Goal: Task Accomplishment & Management: Manage account settings

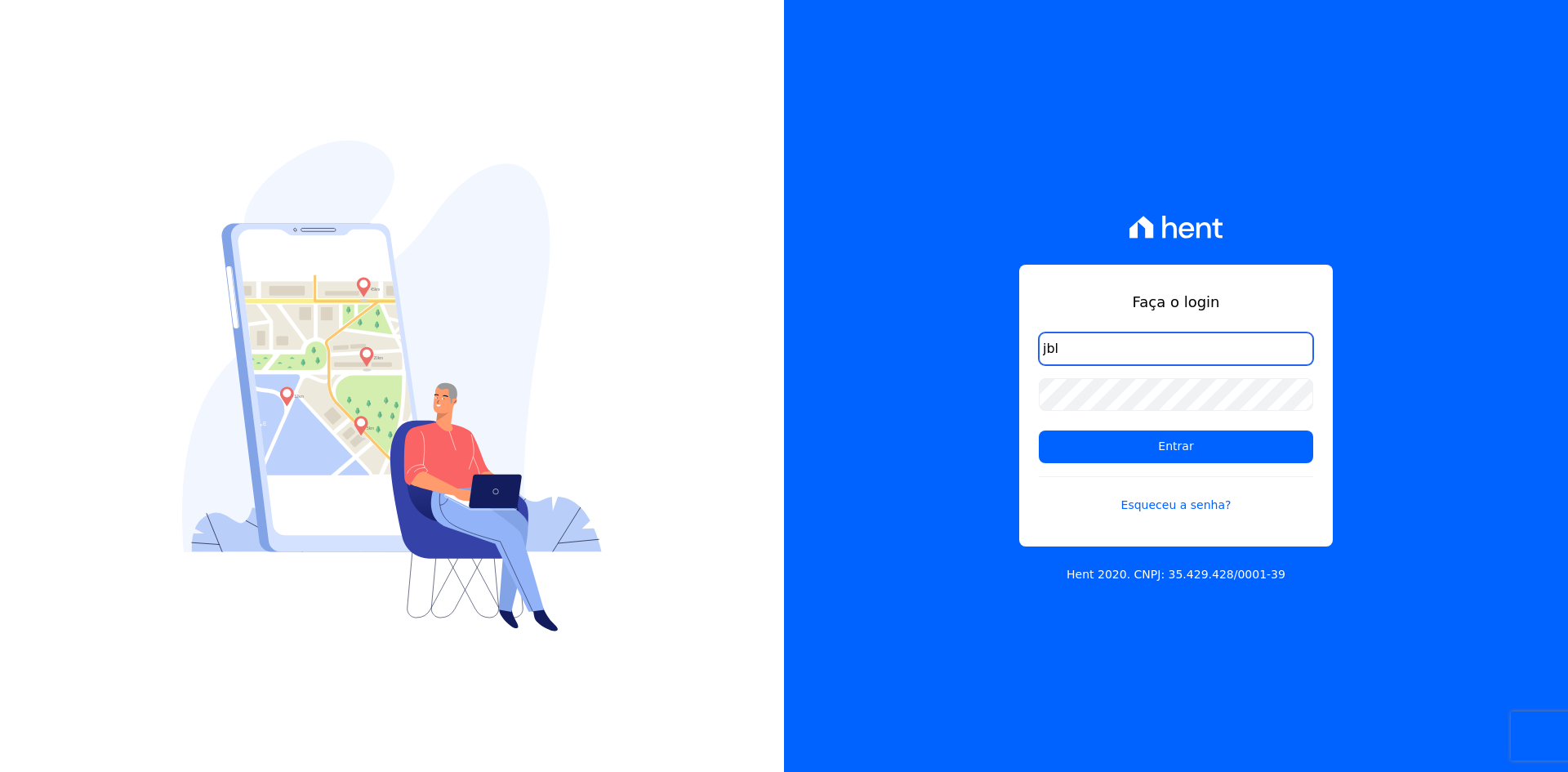
type input "[EMAIL_ADDRESS][DOMAIN_NAME]"
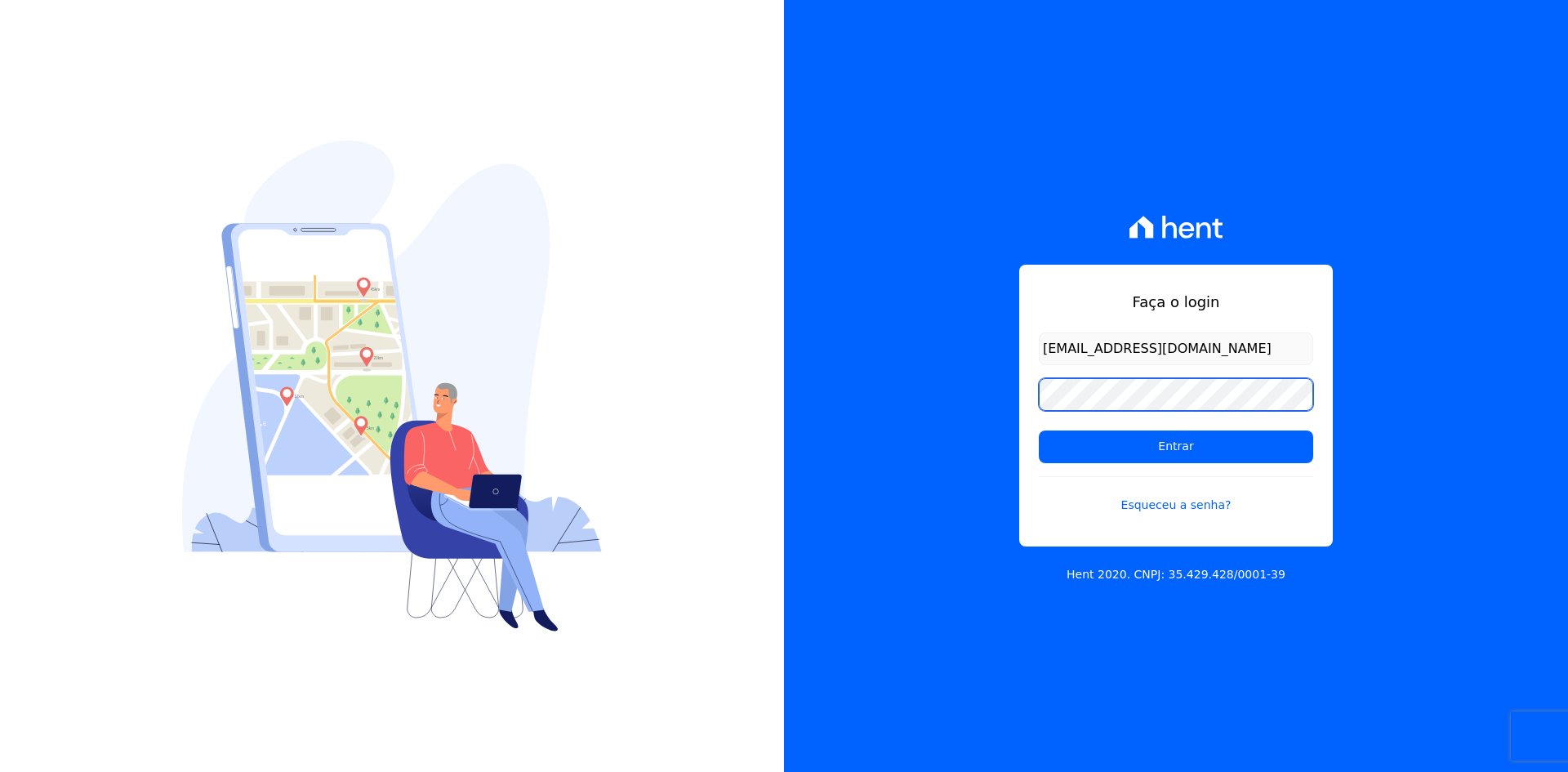
click at [1039, 431] on input "Entrar" at bounding box center [1176, 446] width 274 height 33
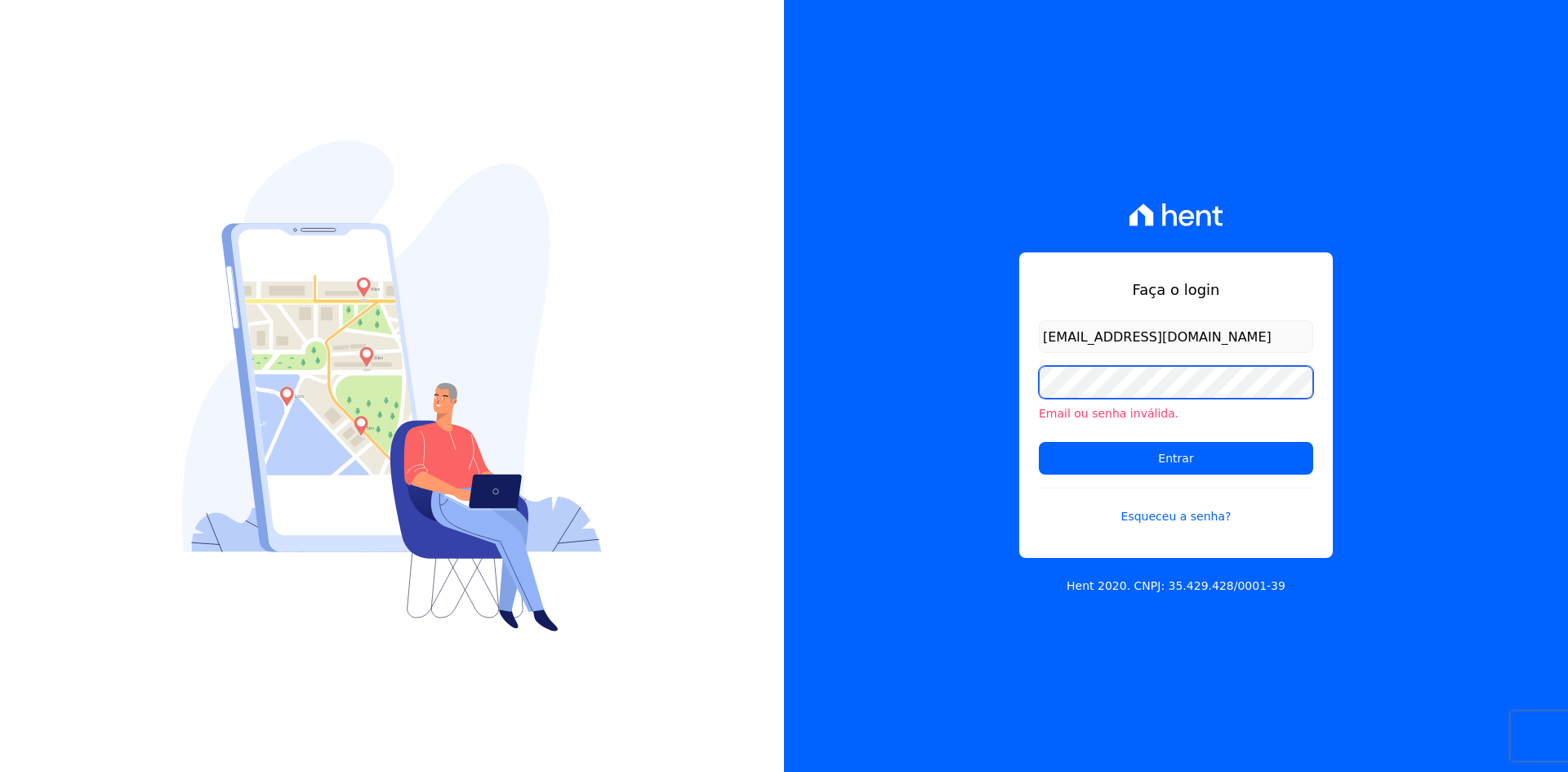
click at [1039, 442] on input "Entrar" at bounding box center [1176, 458] width 274 height 33
click at [1217, 516] on link "Esqueceu a senha?" at bounding box center [1176, 506] width 274 height 38
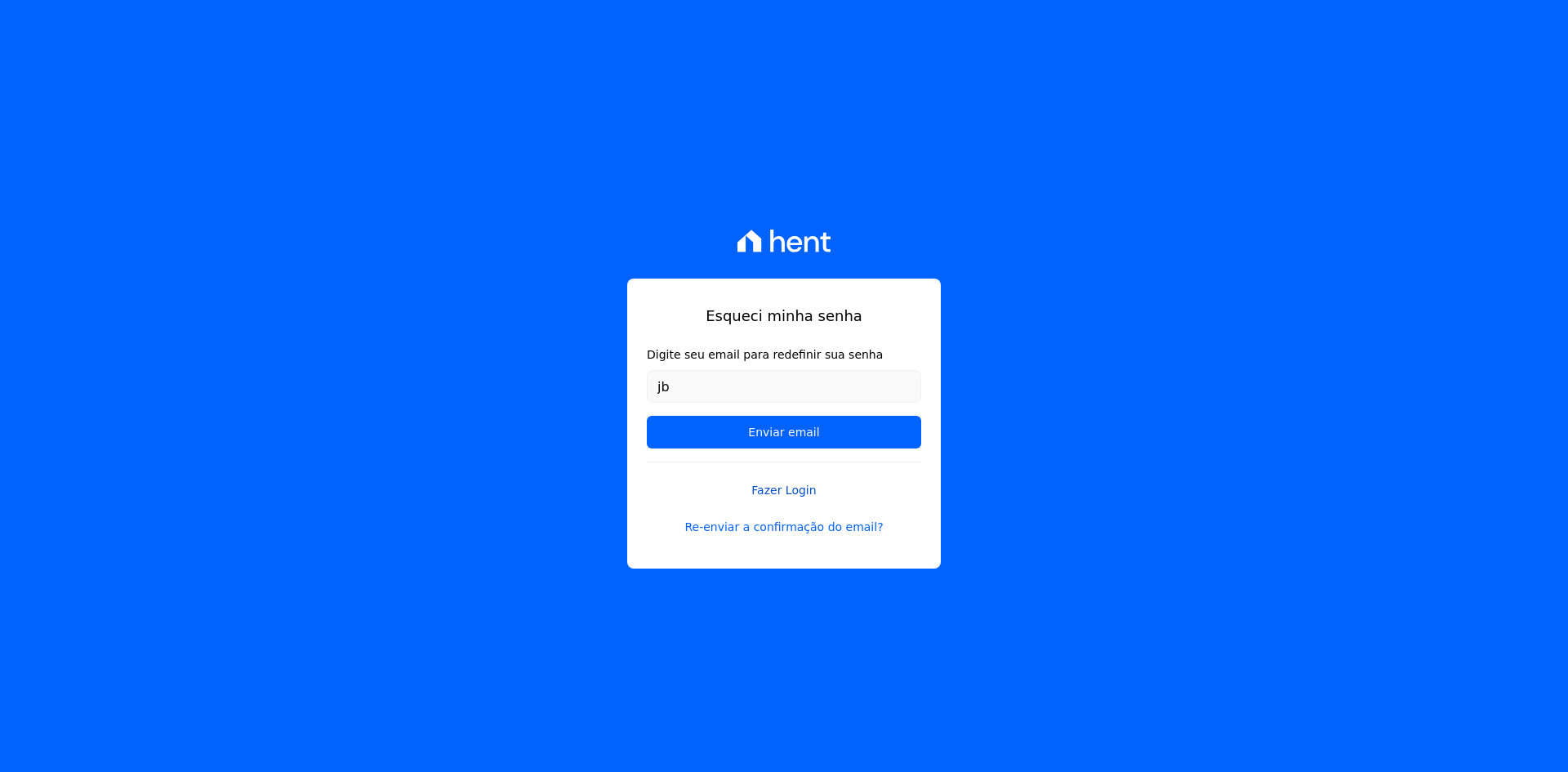
type input "[EMAIL_ADDRESS][DOMAIN_NAME]"
click at [867, 442] on input "Enviar email" at bounding box center [783, 431] width 274 height 33
click at [875, 429] on input "Enviar email" at bounding box center [783, 431] width 274 height 33
click at [777, 436] on input "Enviar email" at bounding box center [783, 431] width 274 height 33
click at [791, 438] on input "Enviar email" at bounding box center [783, 431] width 274 height 33
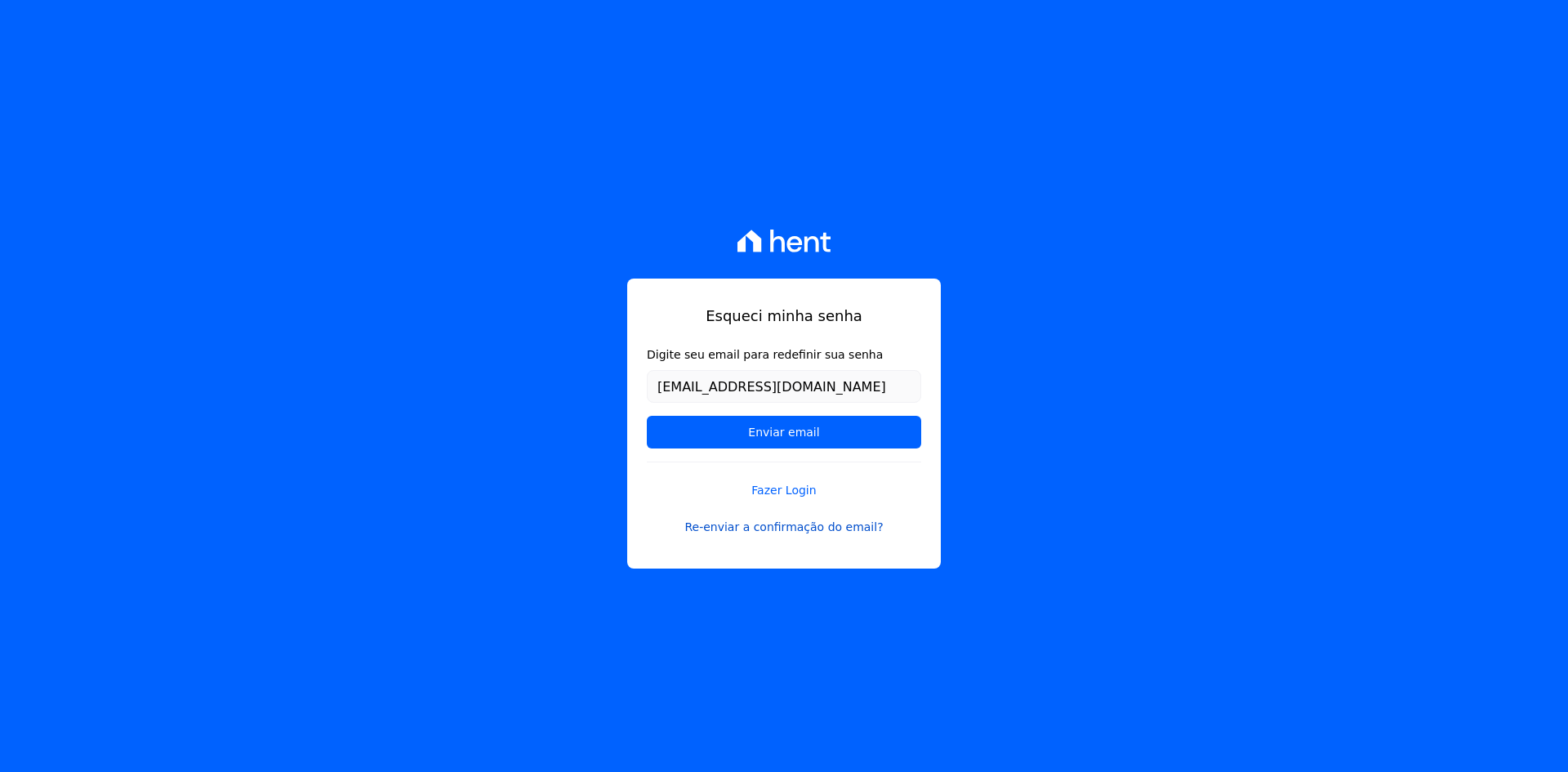
click at [815, 532] on link "Re-enviar a confirmação do email?" at bounding box center [783, 527] width 274 height 17
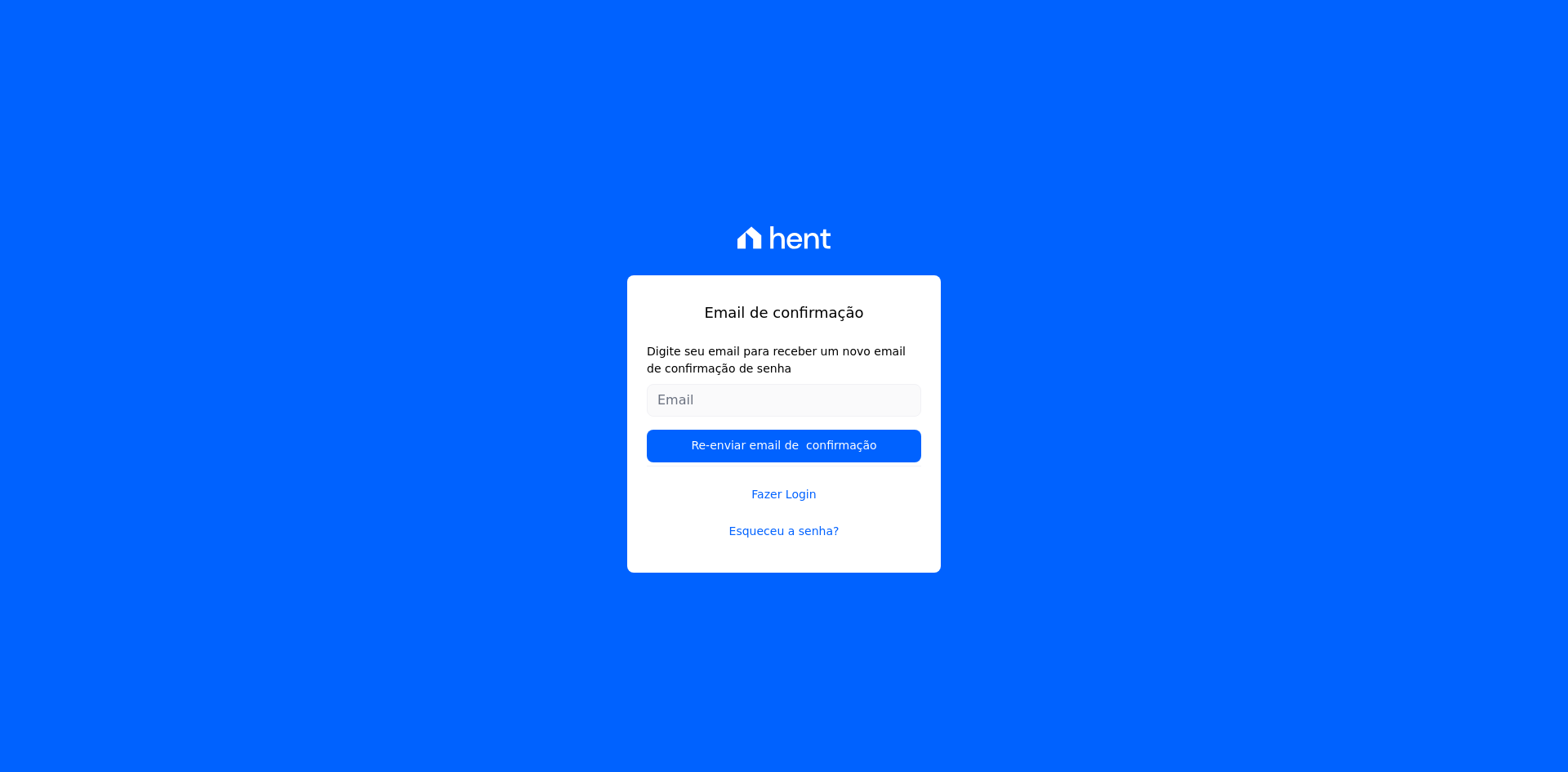
click at [779, 405] on input "Digite seu email para receber um novo email de confirmação de senha" at bounding box center [783, 400] width 274 height 33
type input "[EMAIL_ADDRESS][DOMAIN_NAME]"
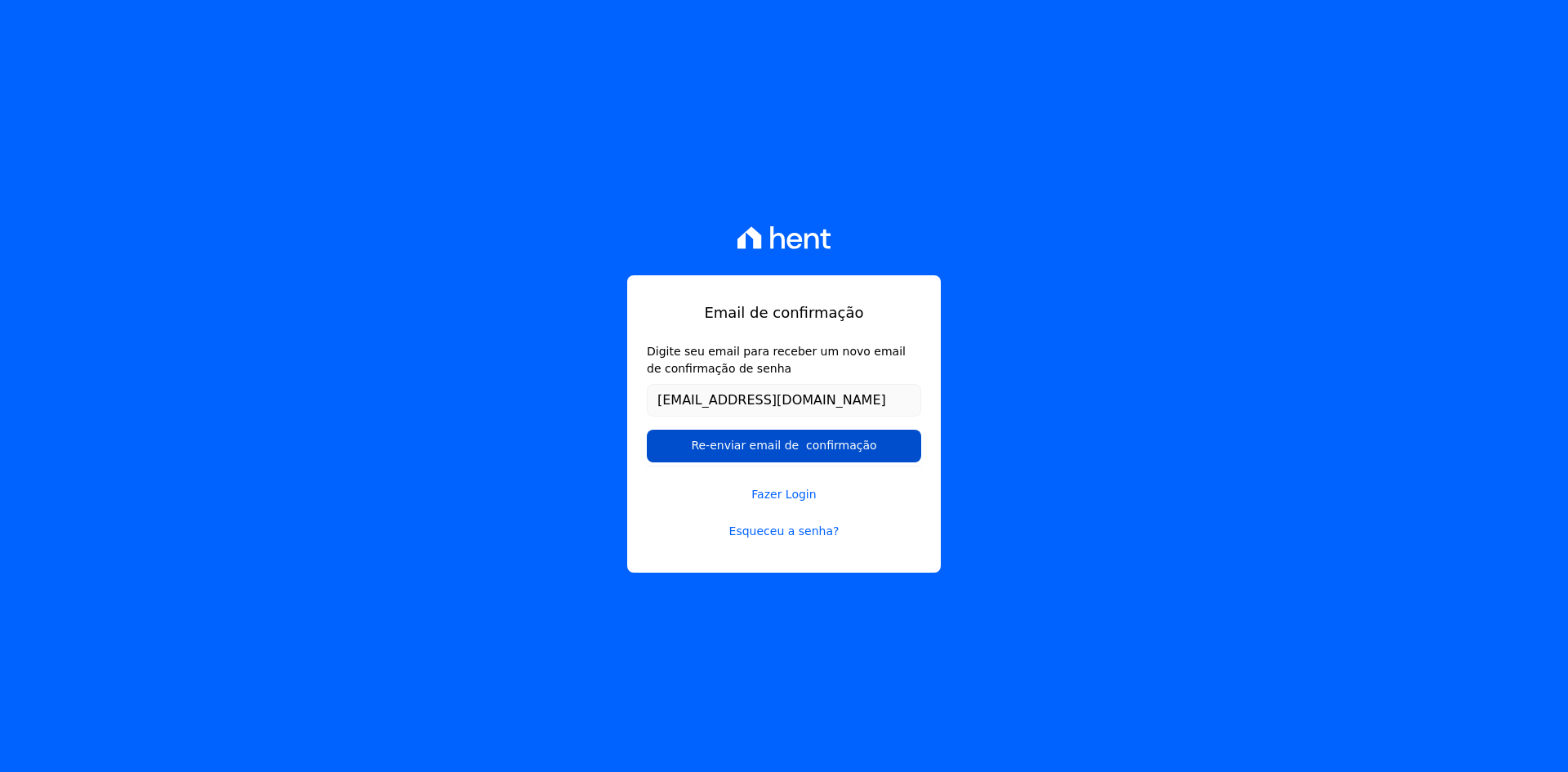
click at [808, 442] on input "Re-enviar email de confirmação" at bounding box center [783, 446] width 274 height 33
click at [775, 499] on link "Fazer Login" at bounding box center [783, 484] width 274 height 38
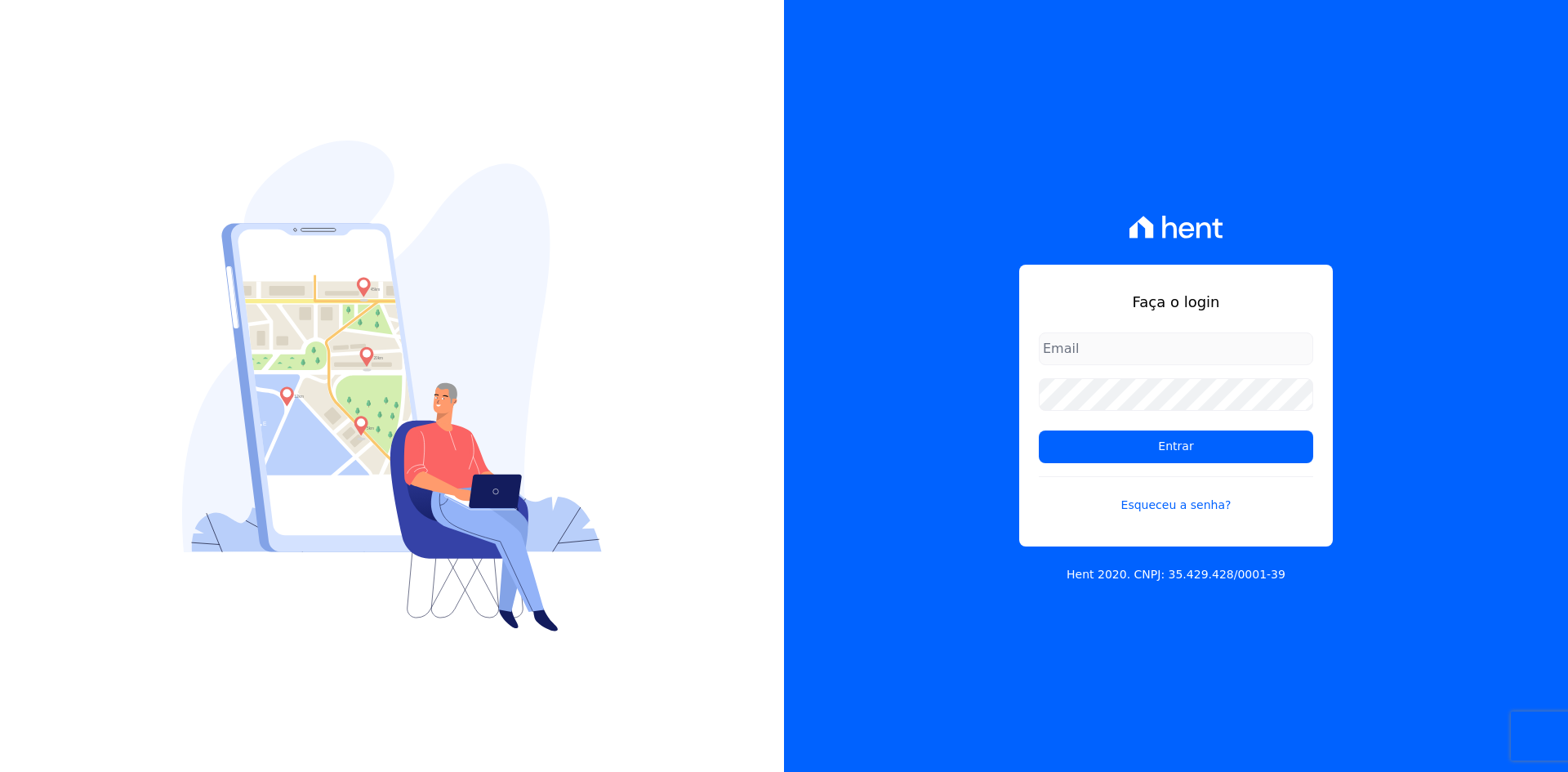
click at [1187, 349] on input "email" at bounding box center [1176, 349] width 274 height 33
type input "[EMAIL_ADDRESS][DOMAIN_NAME]"
click at [1194, 348] on input "[EMAIL_ADDRESS][DOMAIN_NAME]" at bounding box center [1176, 349] width 274 height 33
click at [1037, 470] on div "Faça o login jbleite@gmail.com Entrar Esqueceu a senha?" at bounding box center [1176, 405] width 314 height 281
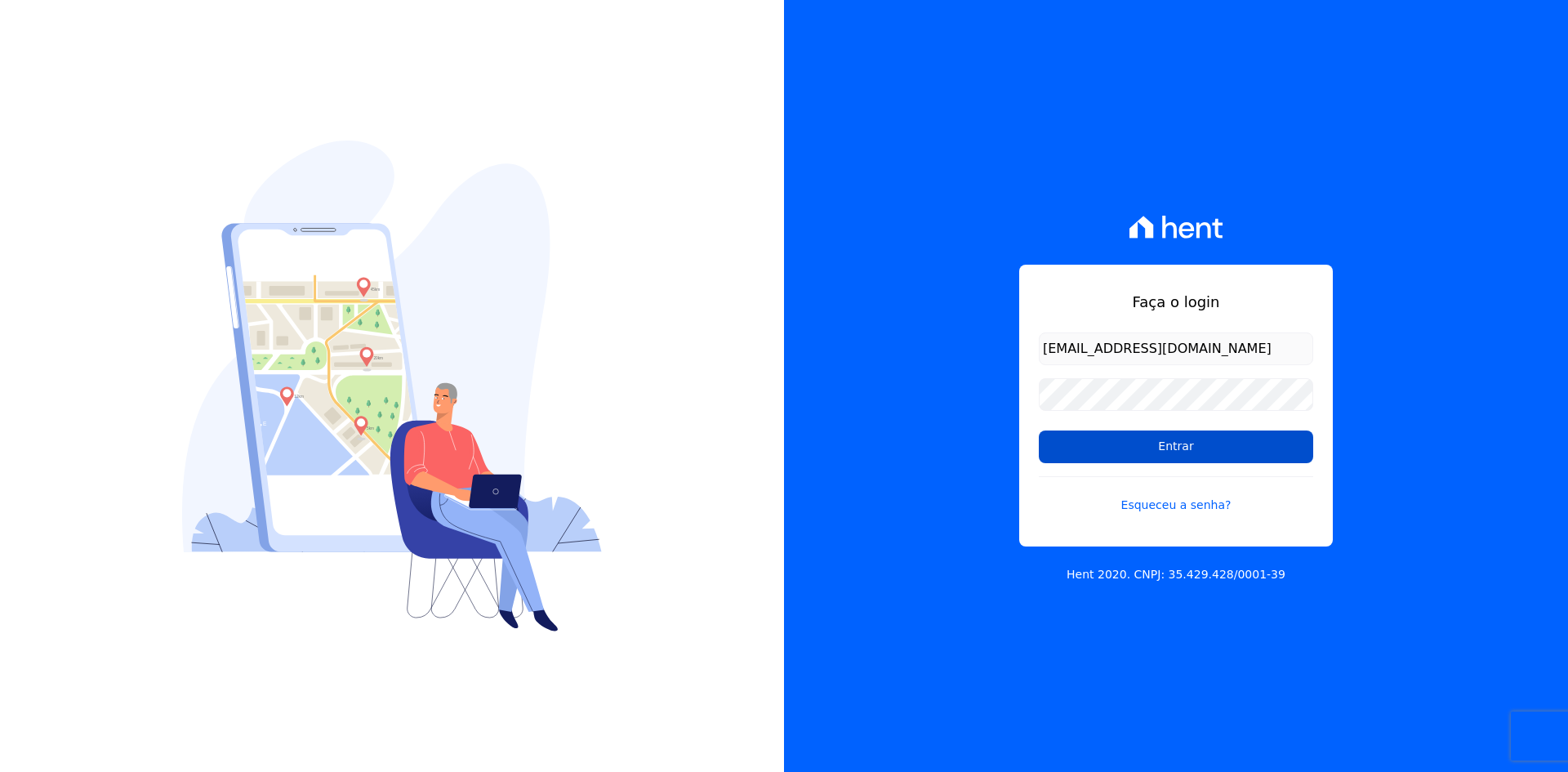
click at [1139, 450] on input "Entrar" at bounding box center [1176, 446] width 274 height 33
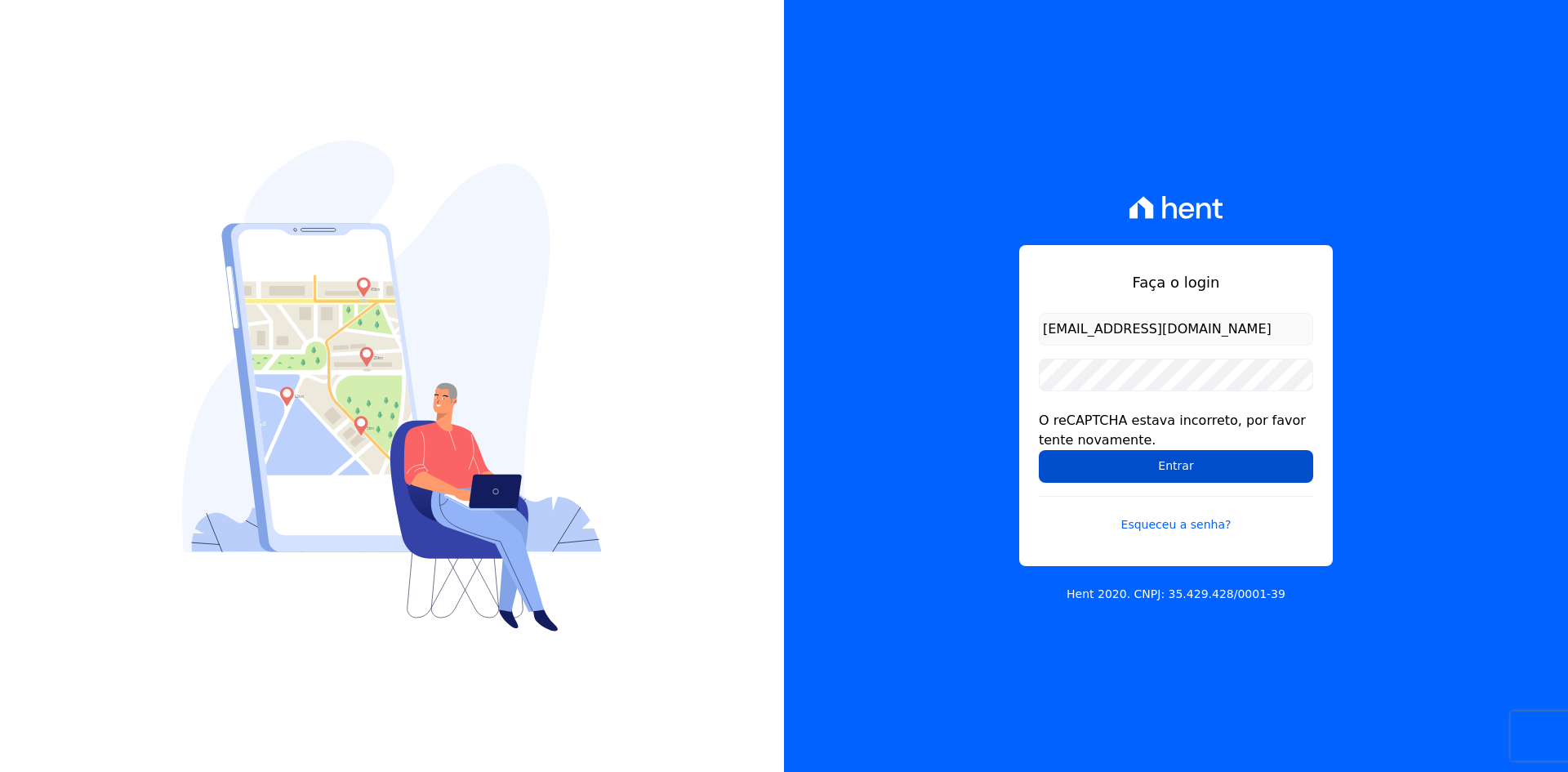
click at [1207, 462] on input "Entrar" at bounding box center [1176, 466] width 274 height 33
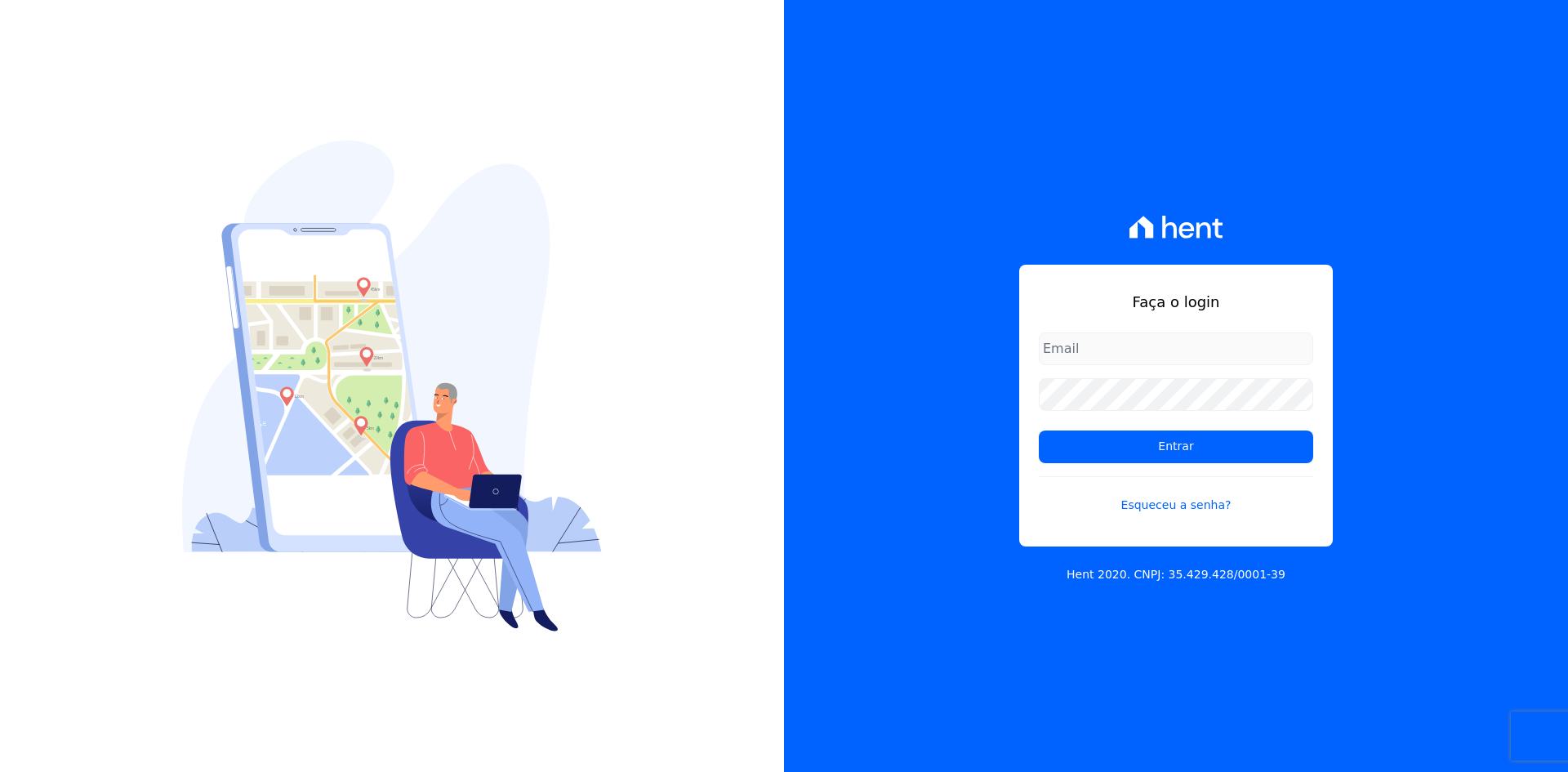
click at [1163, 389] on form "Entrar Esqueceu a senha?" at bounding box center [1176, 433] width 274 height 201
click at [1175, 362] on input "email" at bounding box center [1176, 349] width 274 height 33
type input "[EMAIL_ADDRESS][DOMAIN_NAME]"
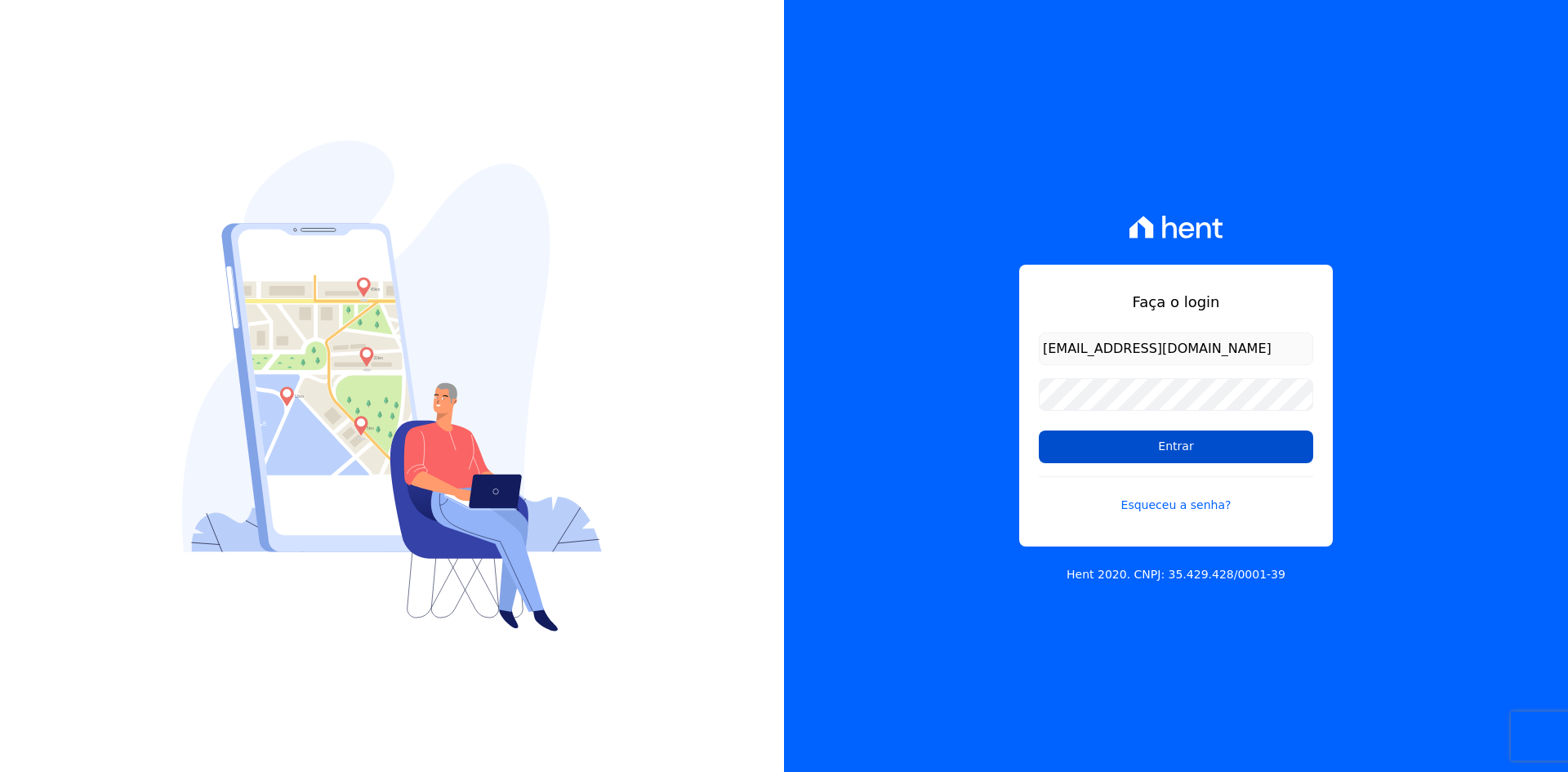
click at [1264, 438] on input "Entrar" at bounding box center [1176, 446] width 274 height 33
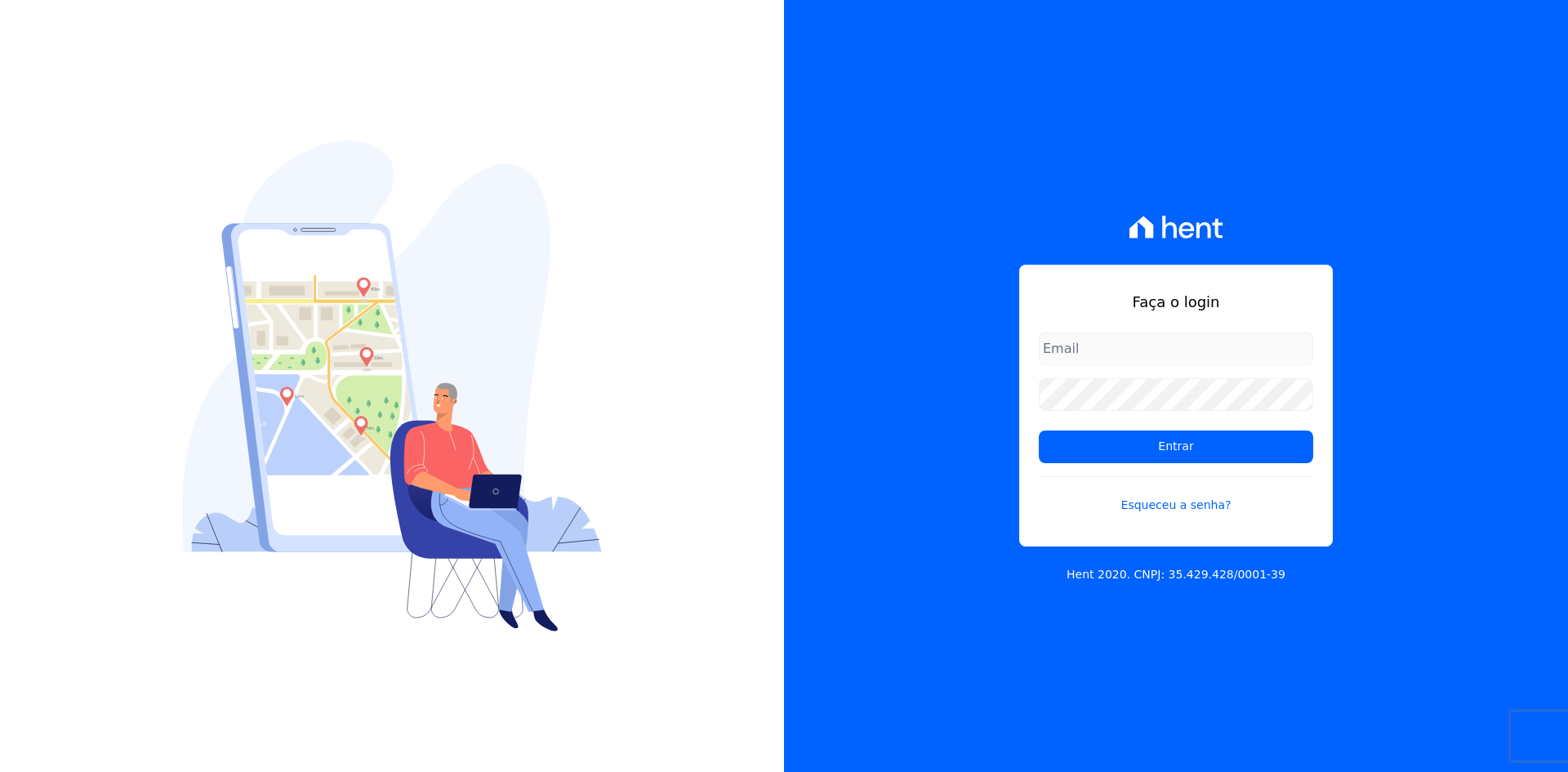
click at [1139, 351] on input "email" at bounding box center [1176, 349] width 274 height 33
type input "[EMAIL_ADDRESS][DOMAIN_NAME]"
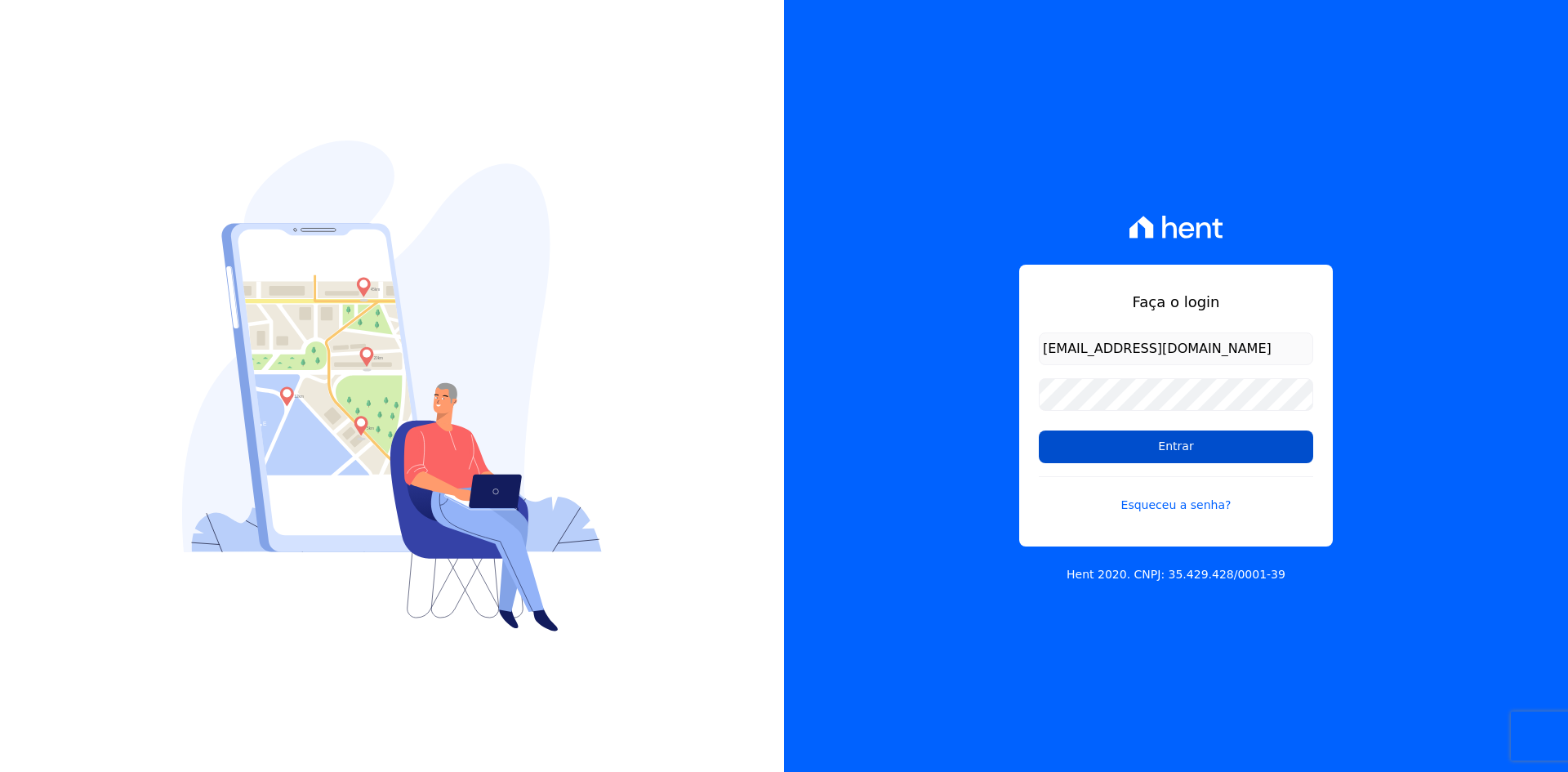
click at [1124, 444] on input "Entrar" at bounding box center [1176, 446] width 274 height 33
